Goal: Find specific page/section: Find specific page/section

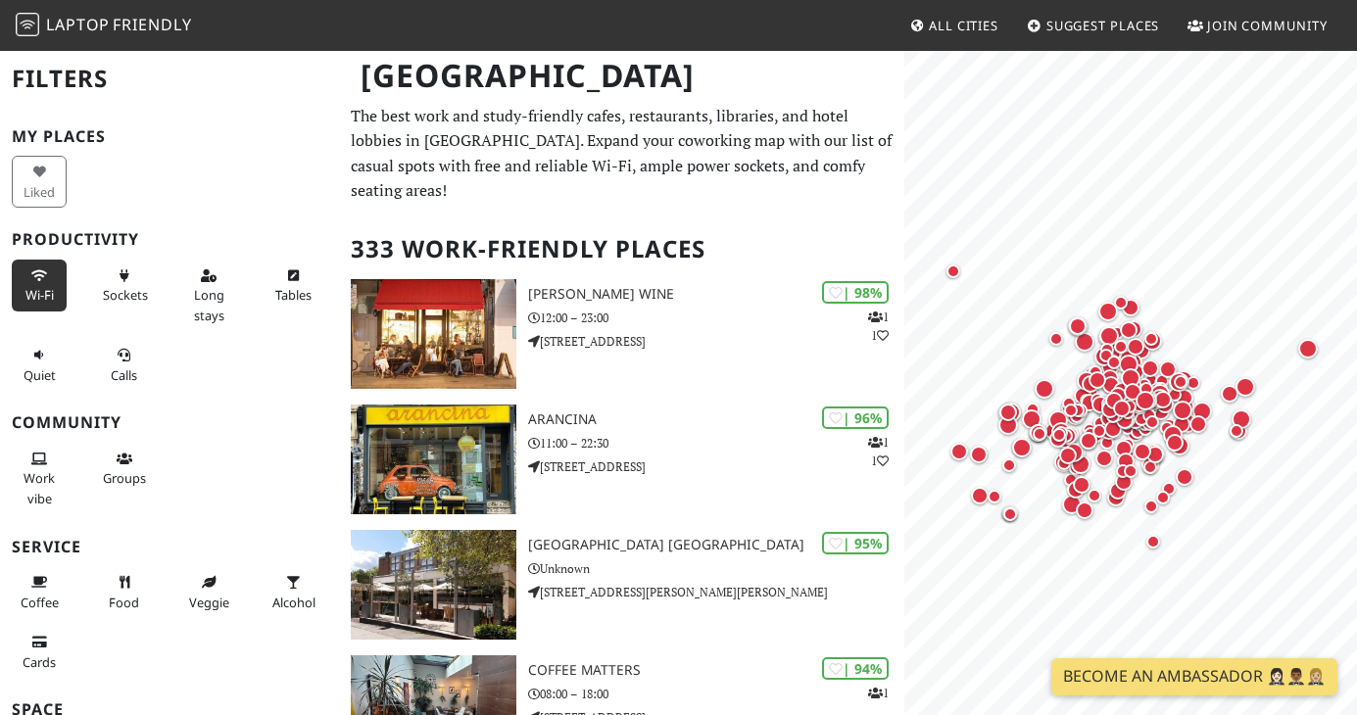
click at [37, 280] on icon at bounding box center [39, 277] width 16 height 13
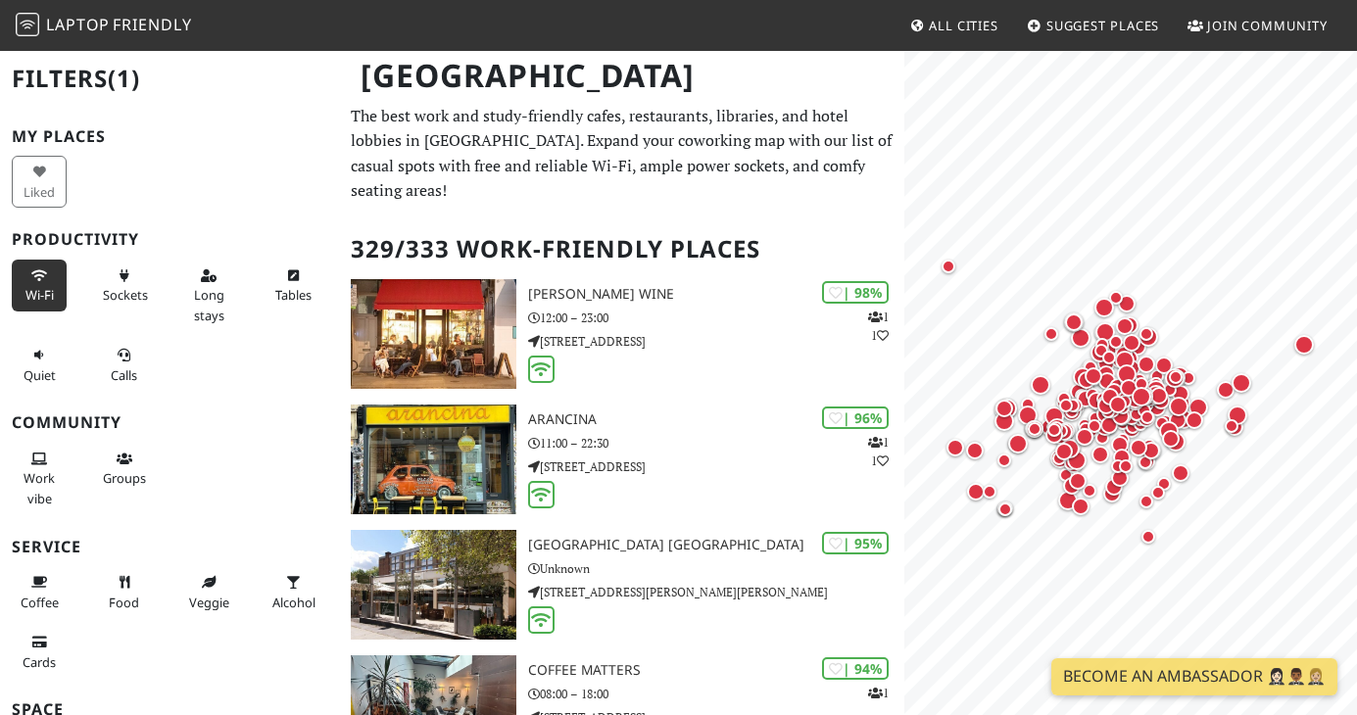
click at [81, 285] on div "Wi-Fi" at bounding box center [42, 295] width 85 height 79
click at [33, 284] on button "Wi-Fi" at bounding box center [39, 286] width 55 height 52
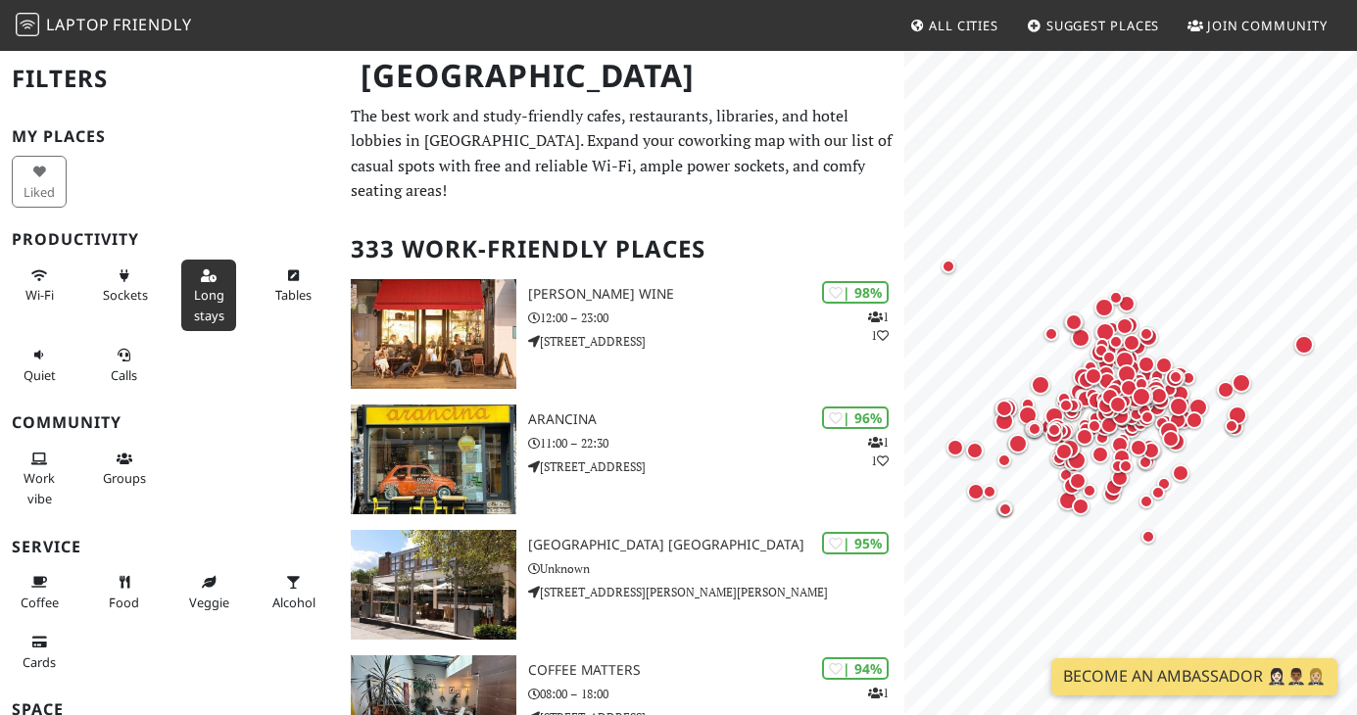
click at [222, 297] on span "Long stays" at bounding box center [209, 304] width 30 height 37
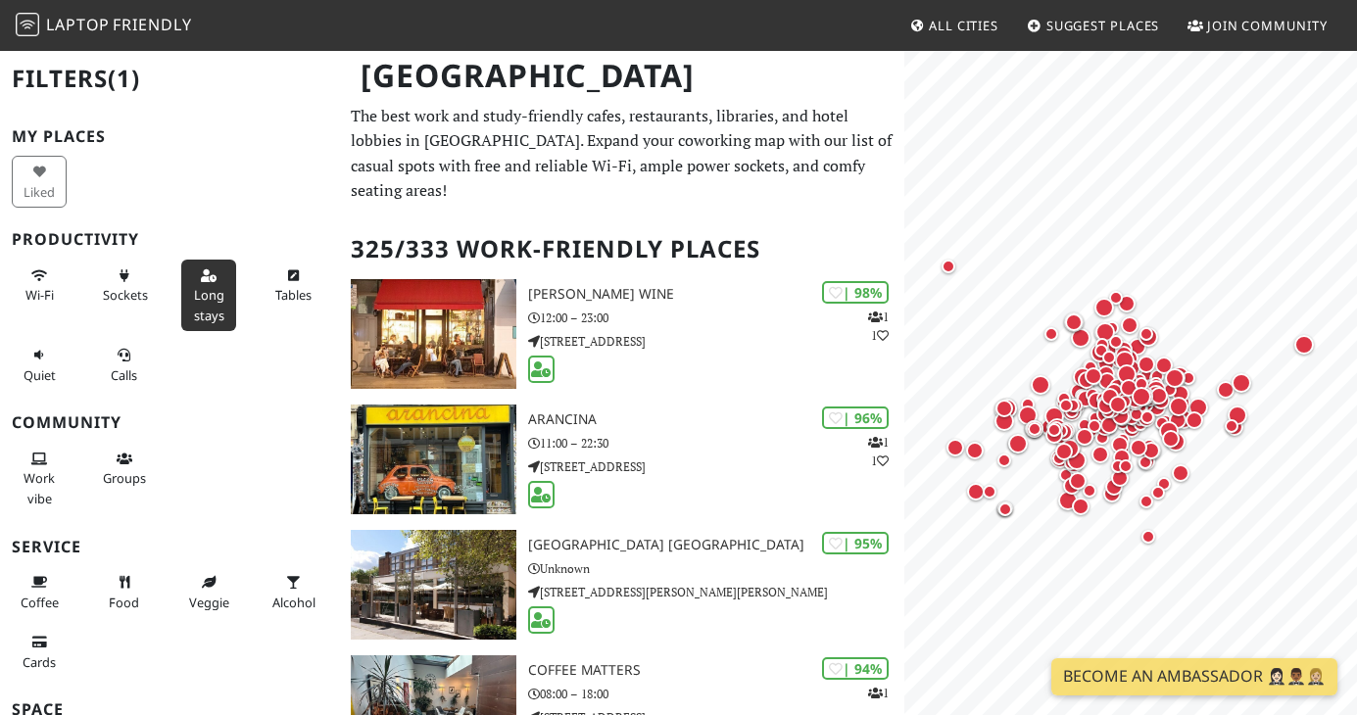
click at [221, 303] on span "Long stays" at bounding box center [209, 304] width 30 height 37
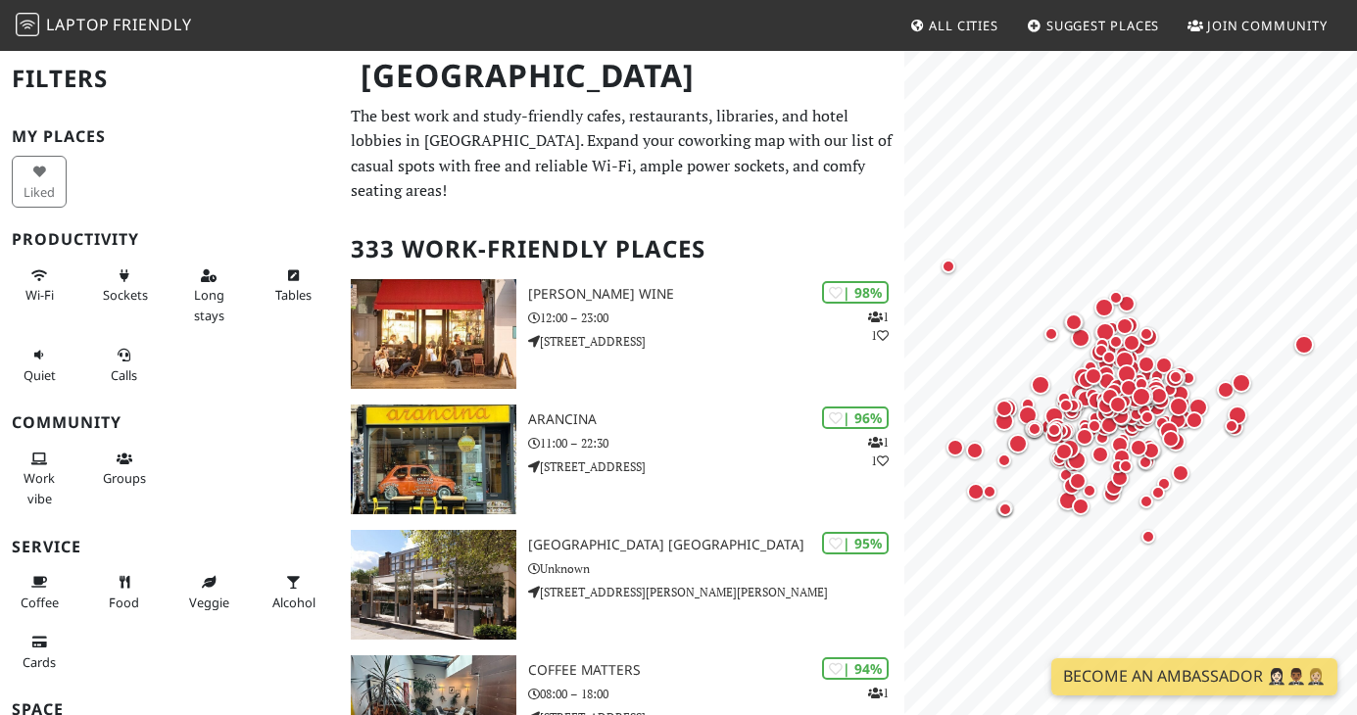
click at [260, 300] on div "Tables" at bounding box center [297, 295] width 85 height 79
click at [277, 300] on span "Tables" at bounding box center [293, 295] width 36 height 18
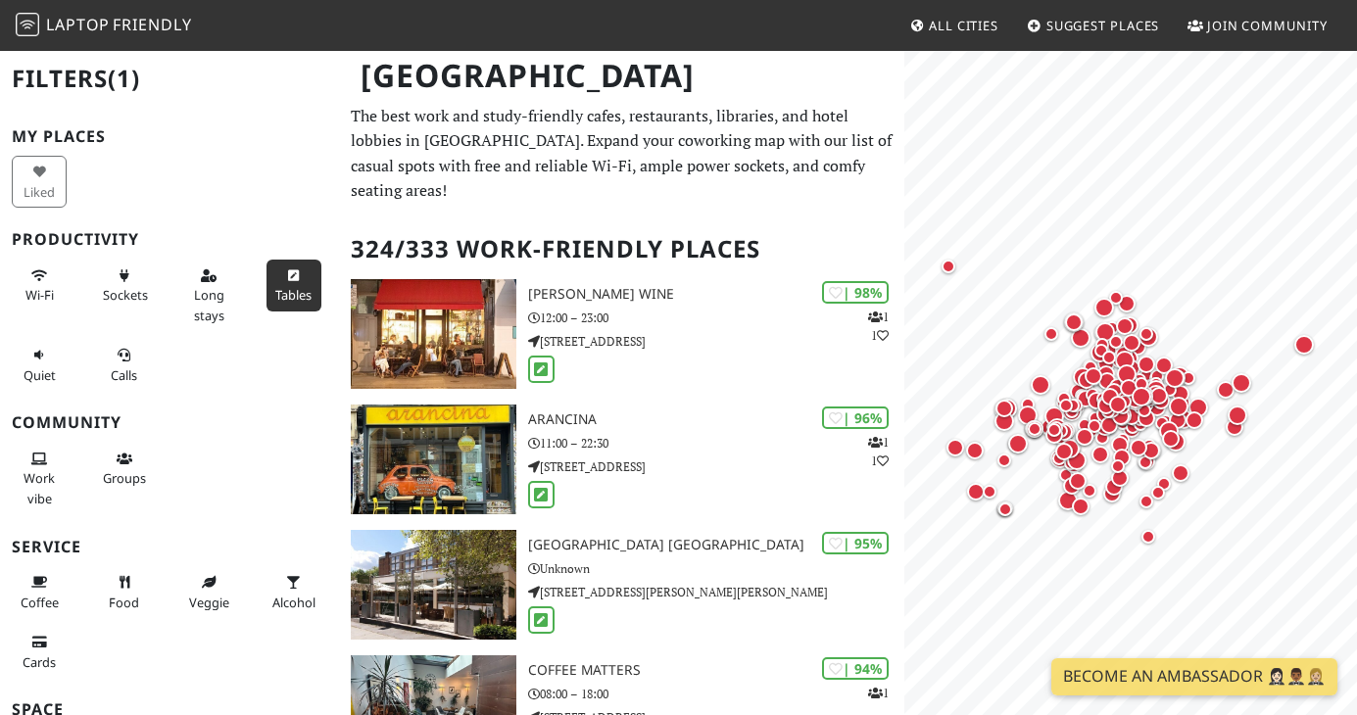
click at [285, 301] on span "Tables" at bounding box center [293, 295] width 36 height 18
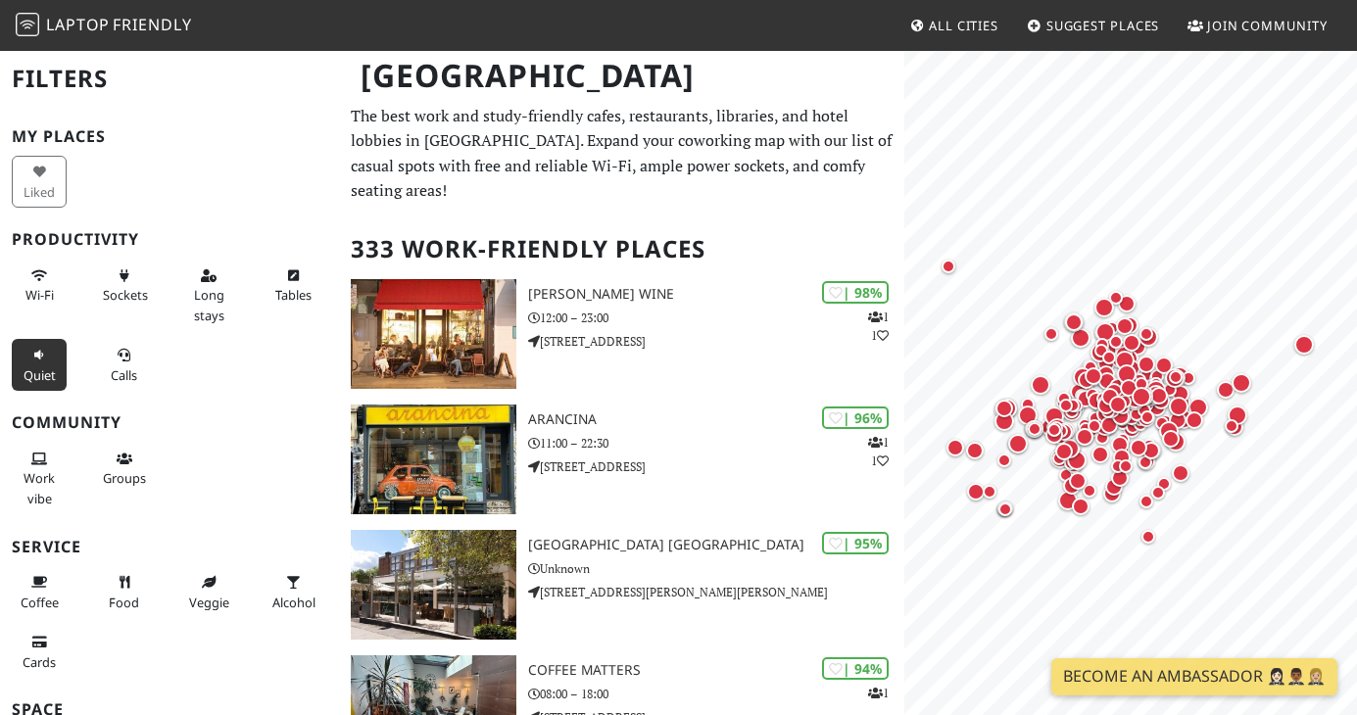
click at [44, 366] on button "Quiet" at bounding box center [39, 365] width 55 height 52
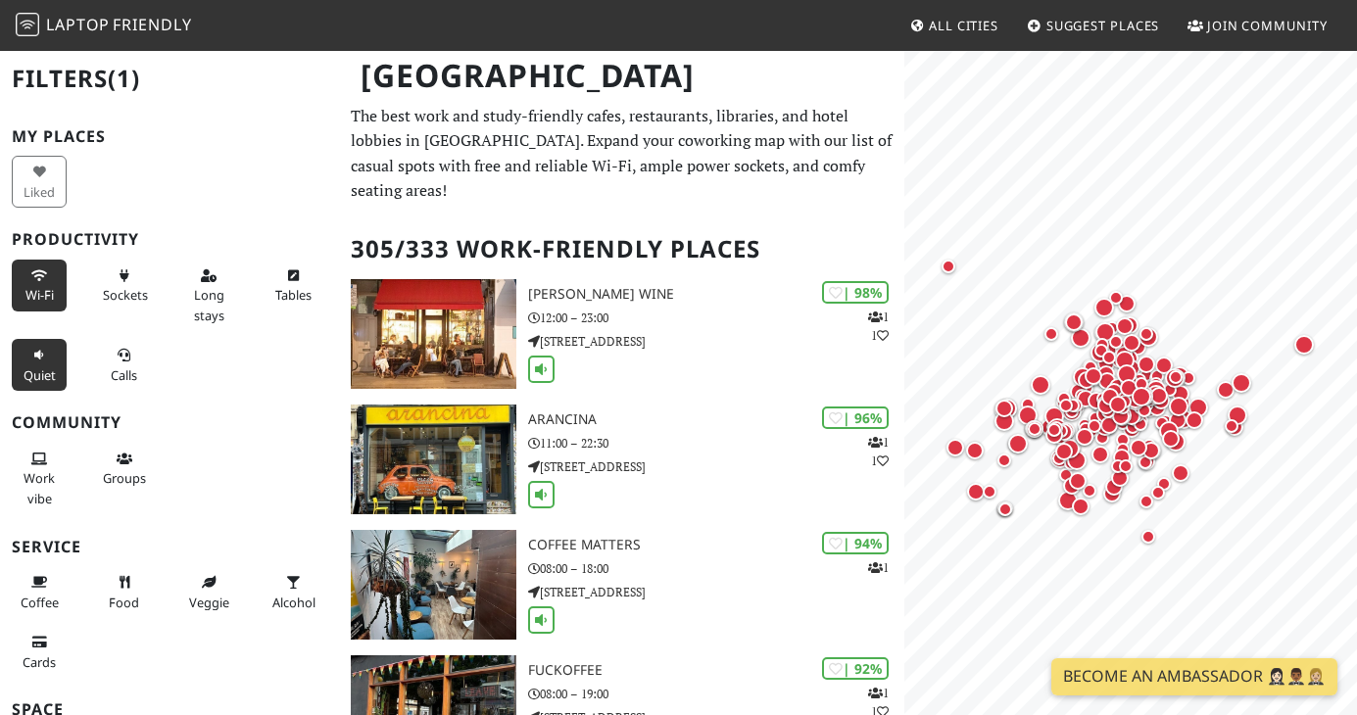
click at [34, 303] on span "Wi-Fi" at bounding box center [39, 295] width 28 height 18
click at [99, 303] on button "Sockets" at bounding box center [124, 286] width 55 height 52
